Goal: Task Accomplishment & Management: Manage account settings

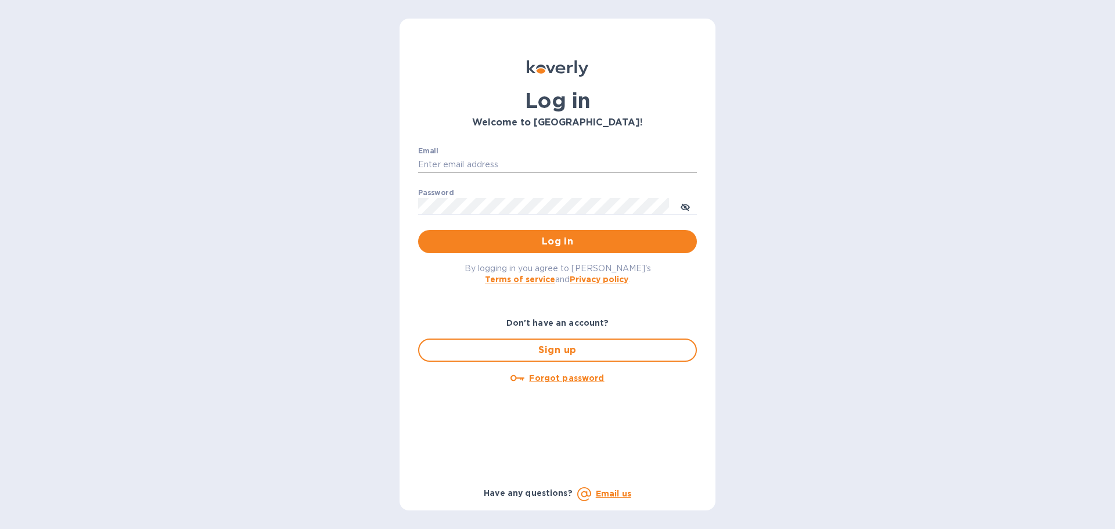
click at [454, 157] on input "Email" at bounding box center [557, 164] width 279 height 17
type input "[EMAIL_ADDRESS][DOMAIN_NAME]"
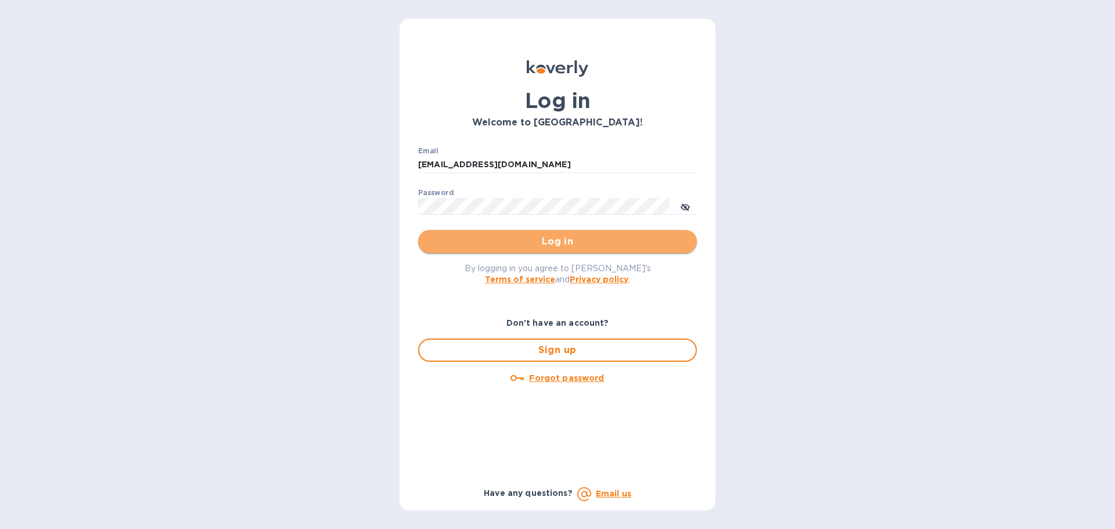
click at [519, 239] on span "Log in" at bounding box center [557, 242] width 260 height 14
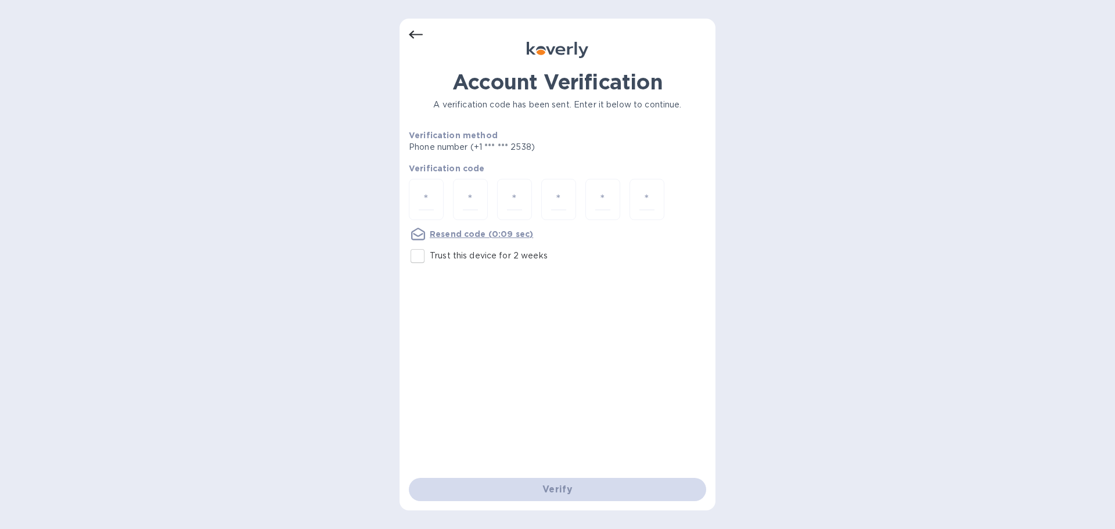
click at [421, 258] on input "Trust this device for 2 weeks" at bounding box center [417, 256] width 24 height 24
checkbox input "true"
click at [435, 200] on div at bounding box center [426, 199] width 35 height 41
type input "7"
type input "8"
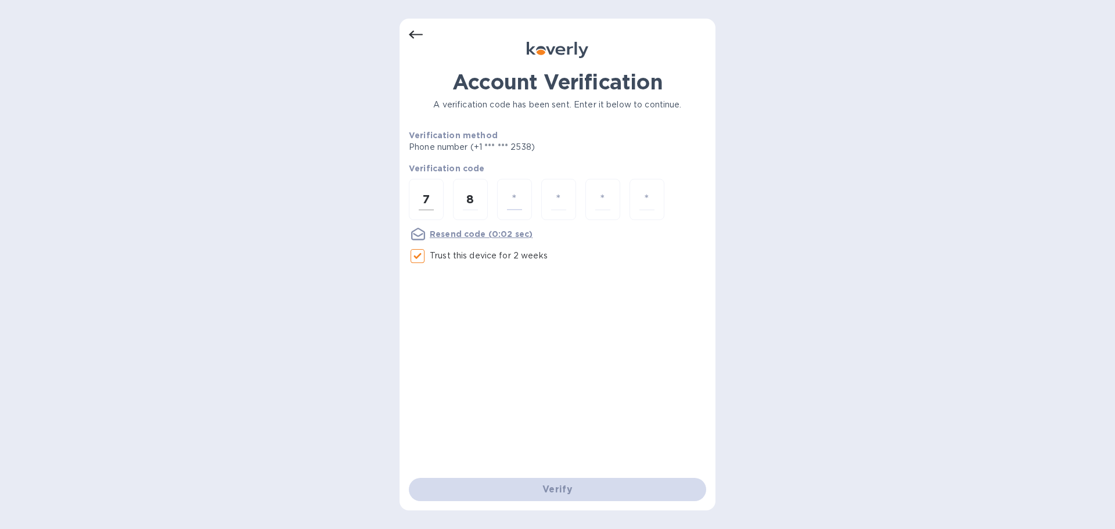
type input "8"
type input "6"
type input "8"
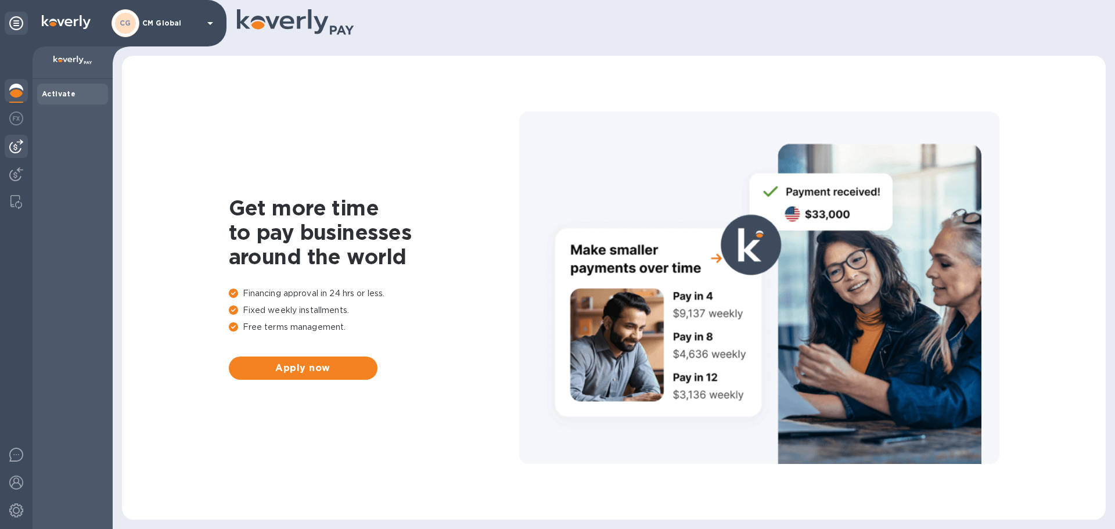
click at [16, 140] on img at bounding box center [16, 146] width 14 height 14
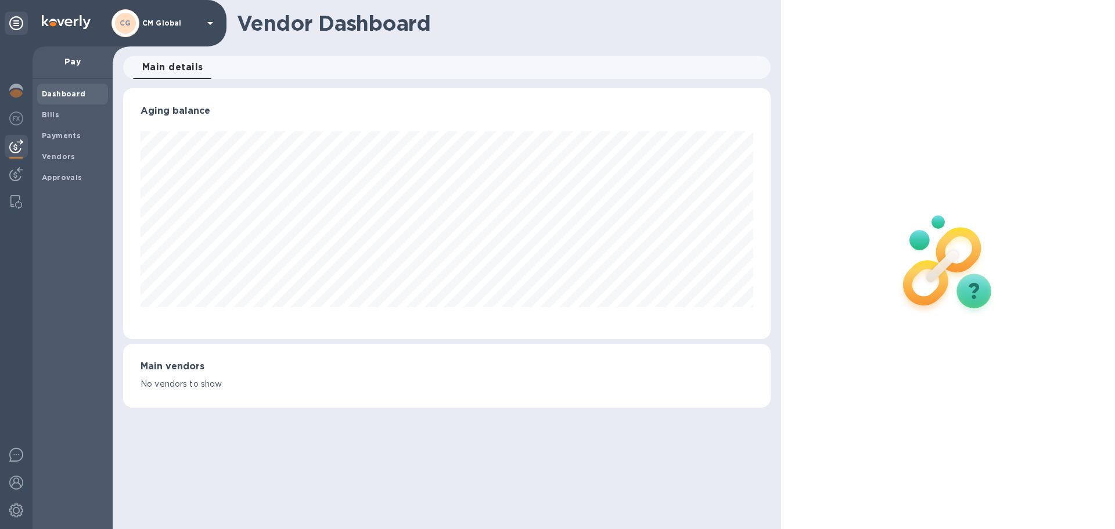
scroll to position [251, 647]
click at [54, 123] on div "Bills" at bounding box center [72, 114] width 71 height 21
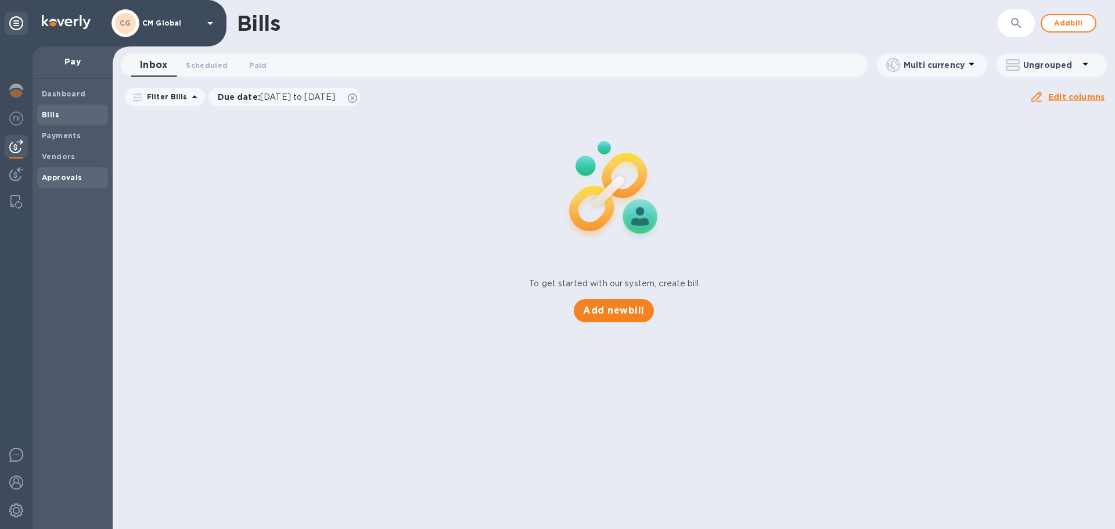
click at [59, 179] on b "Approvals" at bounding box center [62, 177] width 41 height 9
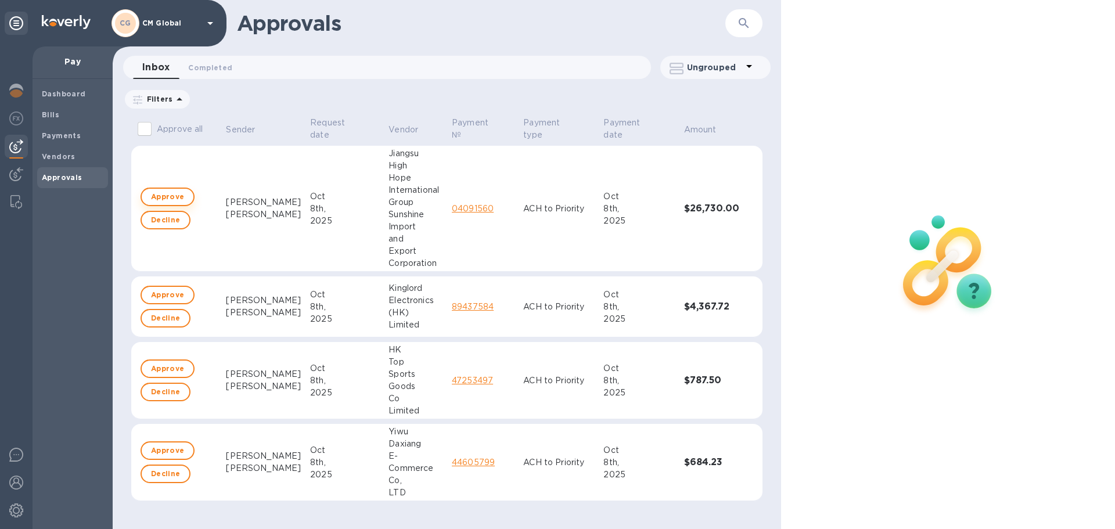
click at [168, 200] on span "Approve" at bounding box center [167, 197] width 33 height 14
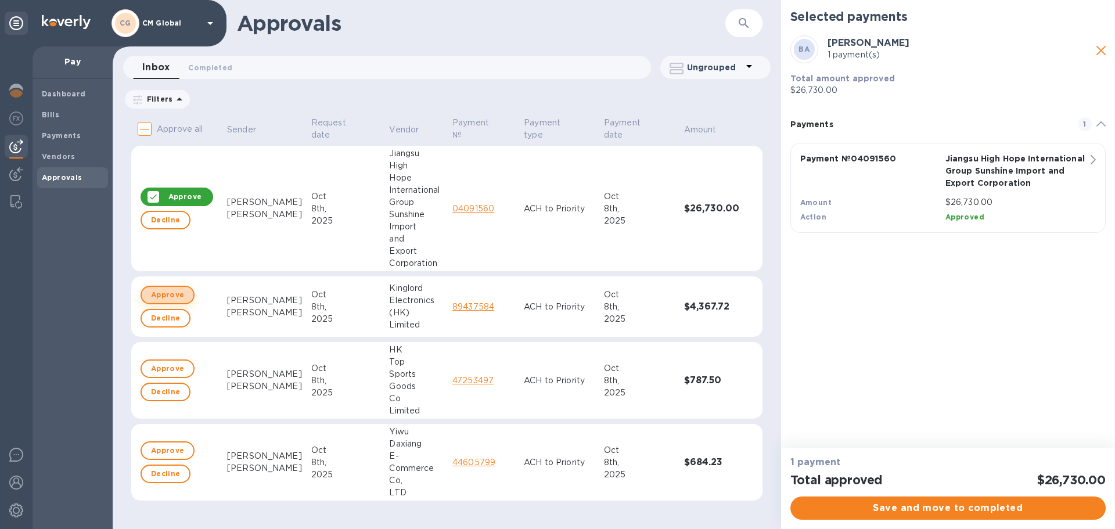
click at [167, 295] on span "Approve" at bounding box center [167, 295] width 33 height 14
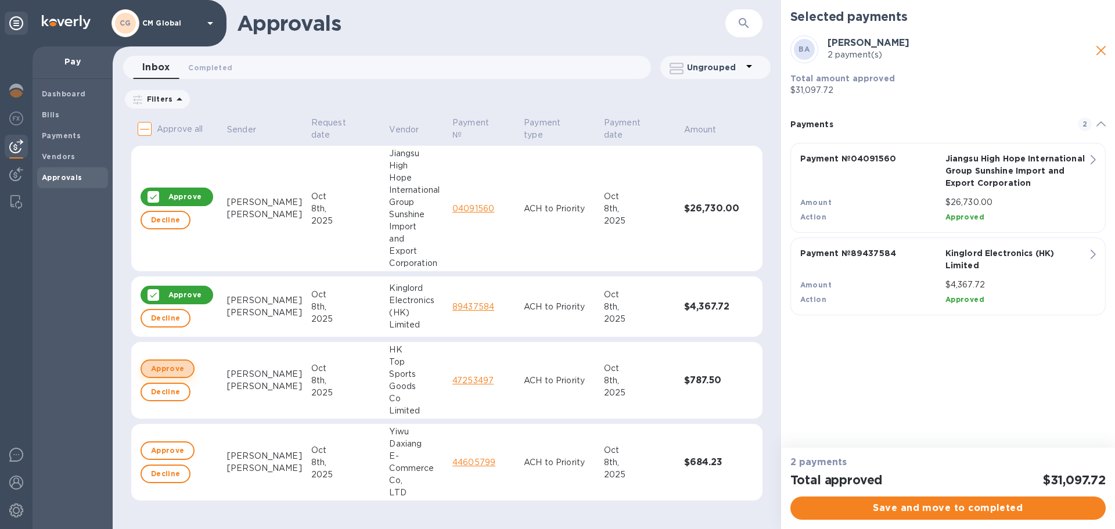
click at [165, 366] on span "Approve" at bounding box center [167, 369] width 33 height 14
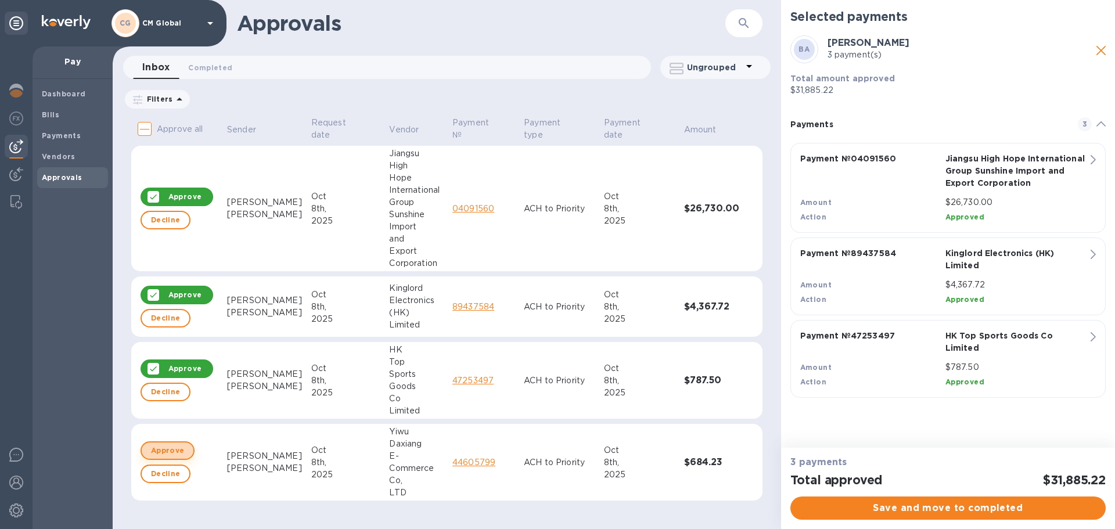
click at [168, 444] on span "Approve" at bounding box center [167, 451] width 33 height 14
checkbox input "true"
click at [953, 511] on span "Save and move to completed" at bounding box center [947, 508] width 297 height 14
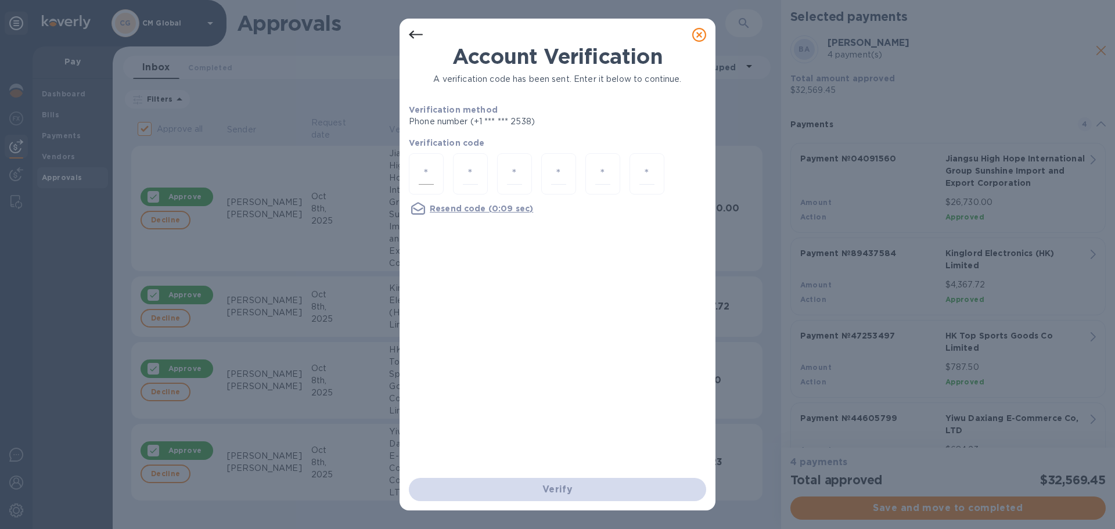
click at [422, 173] on input "number" at bounding box center [426, 173] width 15 height 21
type input "2"
type input "8"
type input "3"
type input "9"
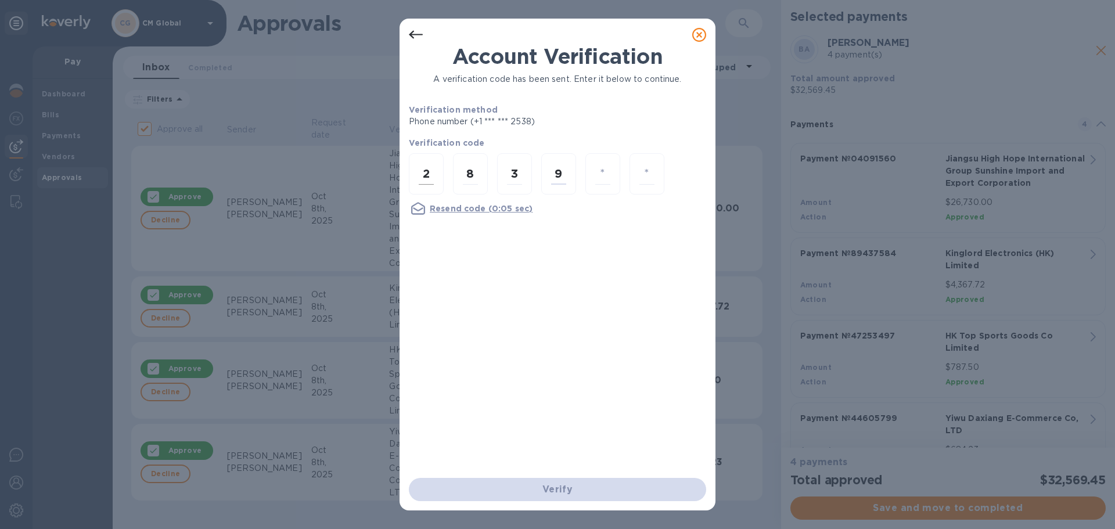
type input "8"
type input "6"
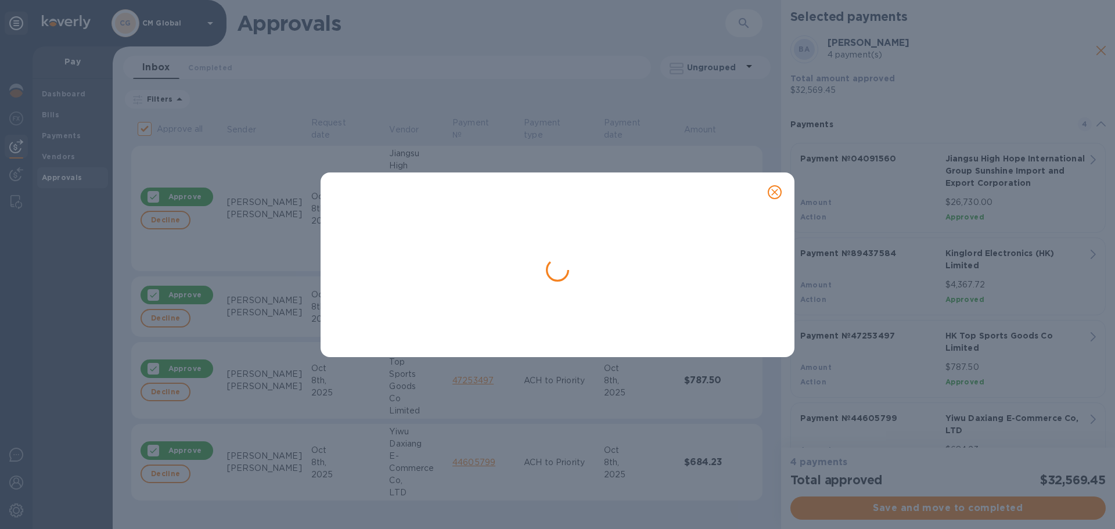
checkbox input "false"
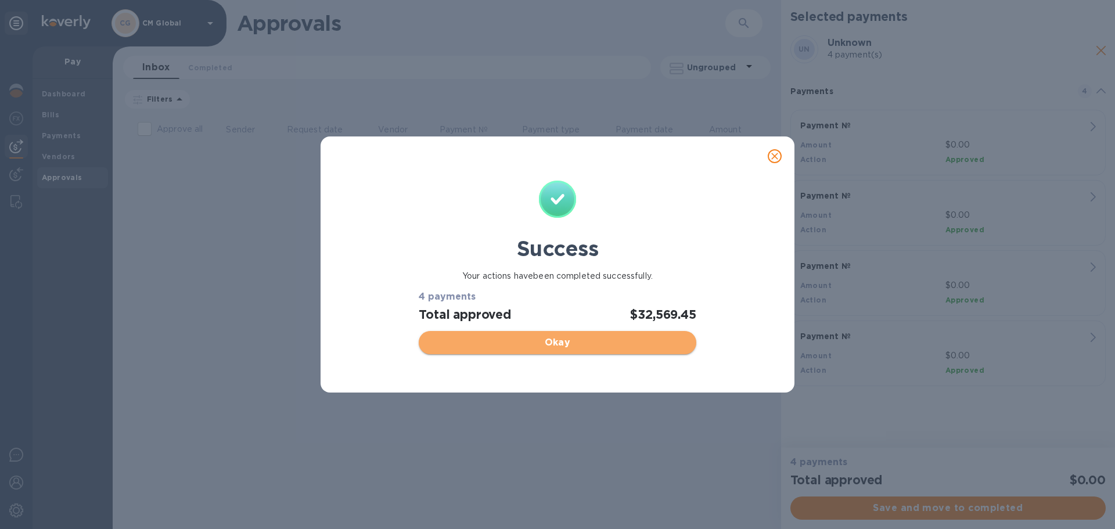
click at [536, 338] on span "Okay" at bounding box center [557, 343] width 258 height 14
